Goal: Find specific page/section: Find specific page/section

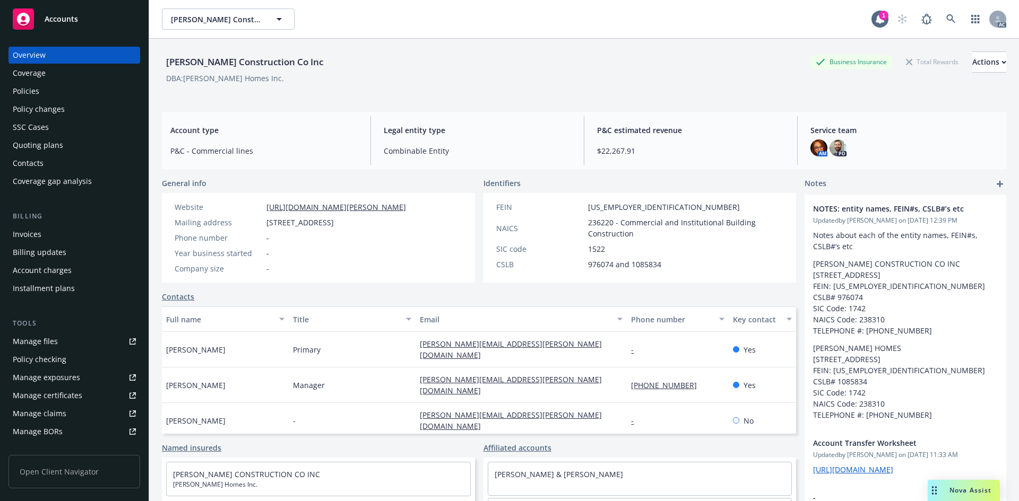
scroll to position [161, 0]
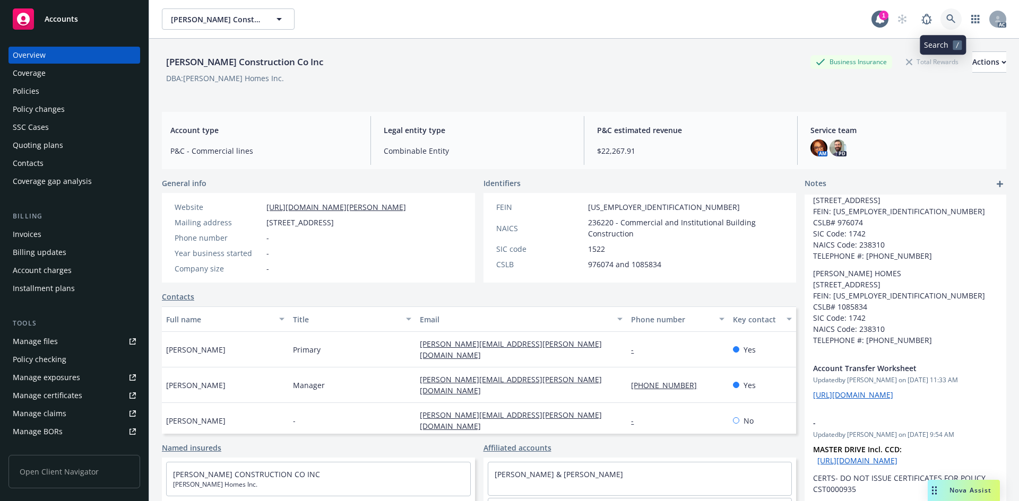
click at [946, 15] on icon at bounding box center [951, 19] width 10 height 10
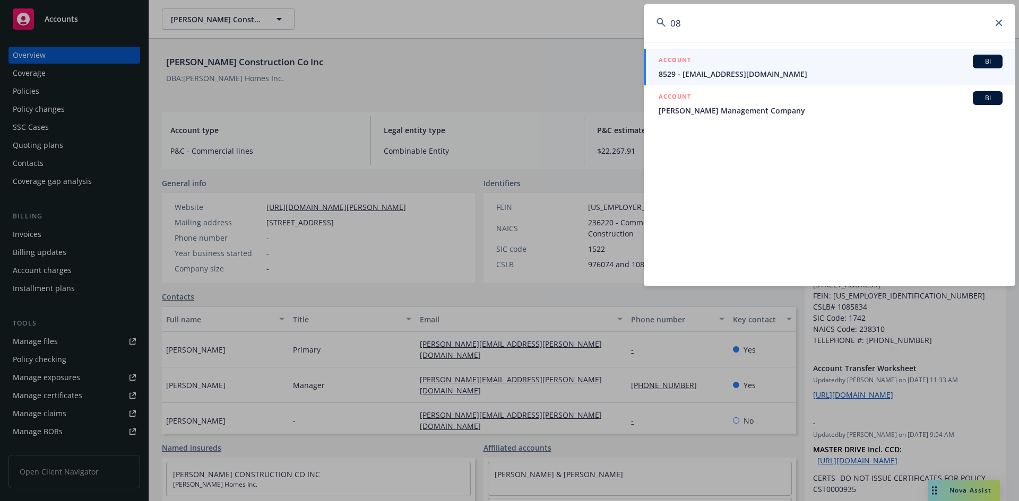
type input "0"
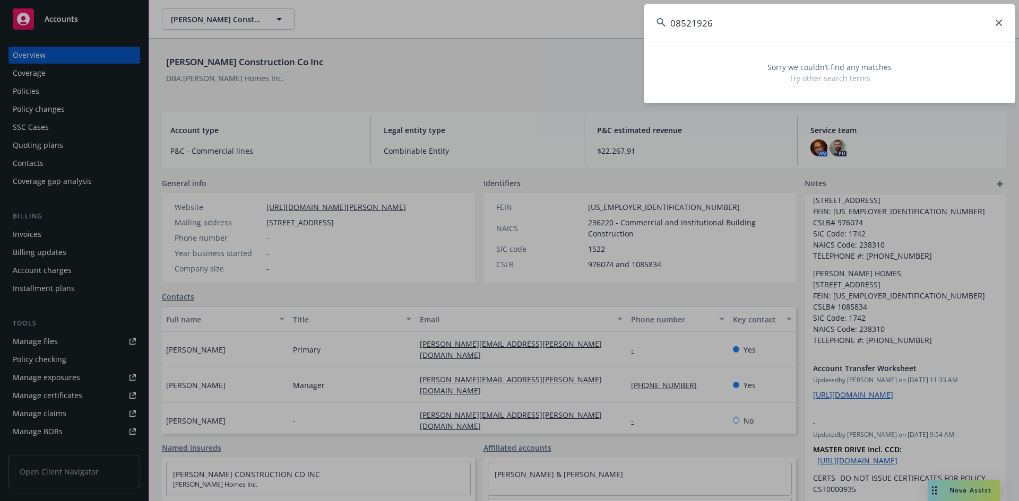
type input "085219267"
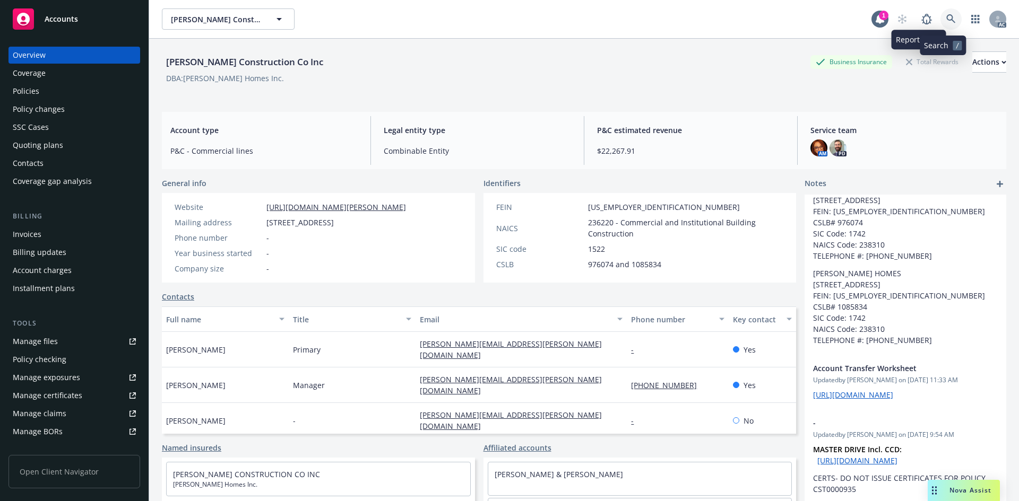
click at [946, 16] on icon at bounding box center [951, 19] width 10 height 10
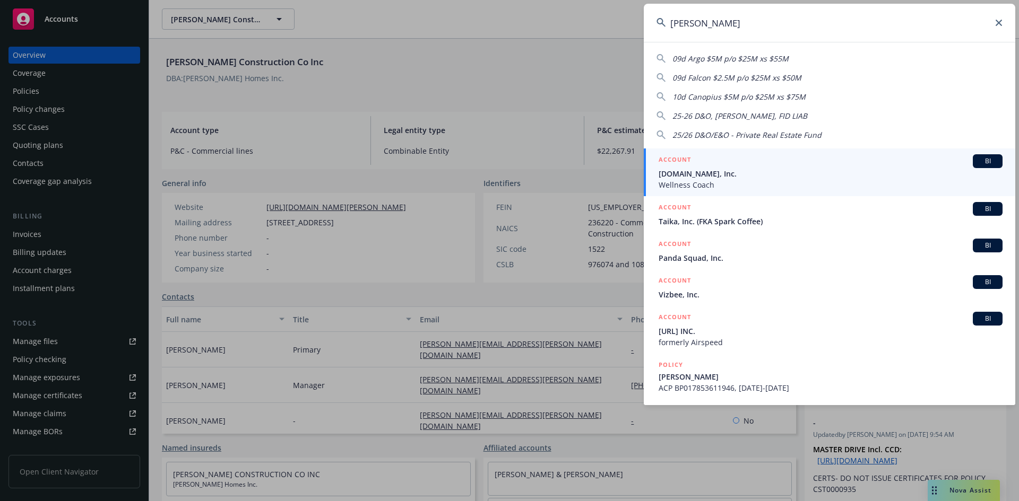
type input "[PERSON_NAME]"
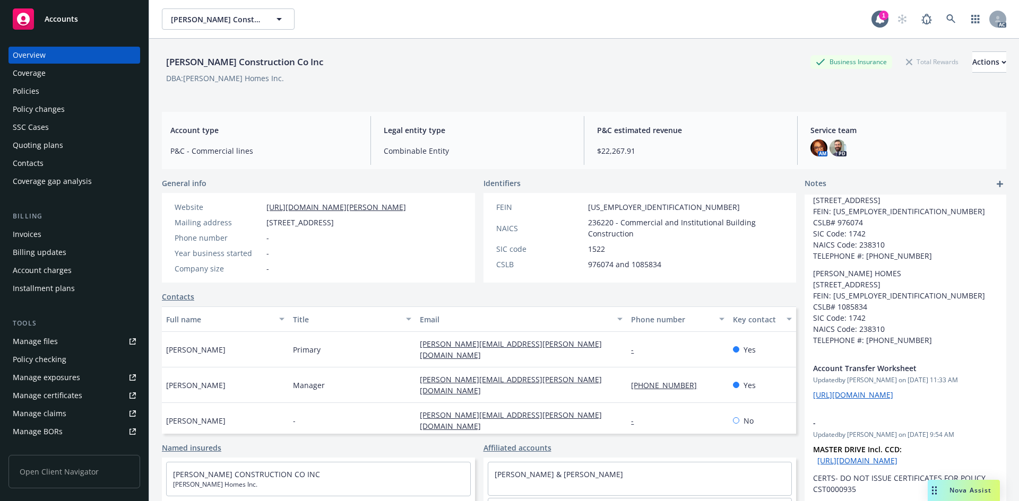
click at [560, 50] on div "[PERSON_NAME] Construction Co Inc Business Insurance Total Rewards Actions DBA:…" at bounding box center [584, 71] width 844 height 65
